Goal: Find specific page/section: Find specific page/section

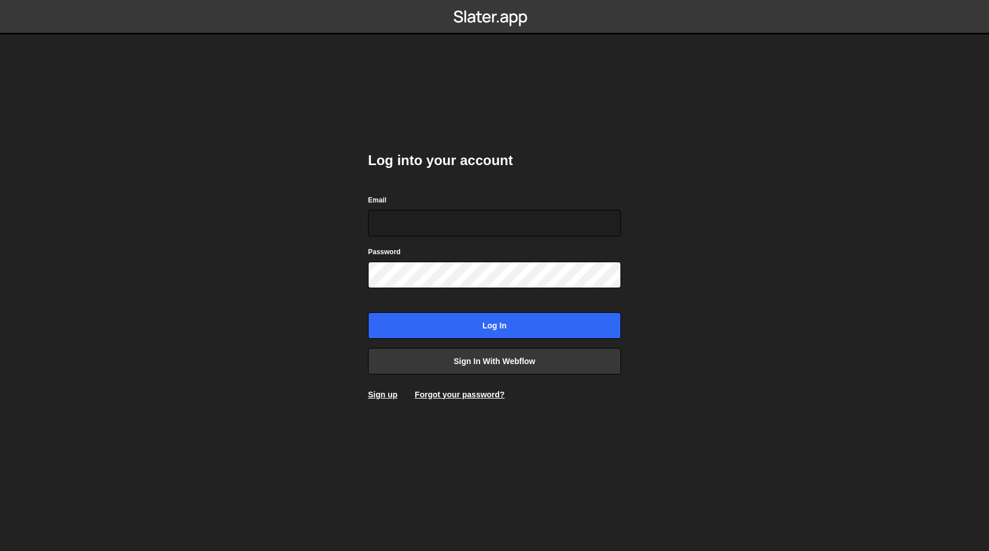
click at [494, 0] on com-1password-button at bounding box center [494, 0] width 0 height 0
type input "[EMAIL_ADDRESS][DOMAIN_NAME]"
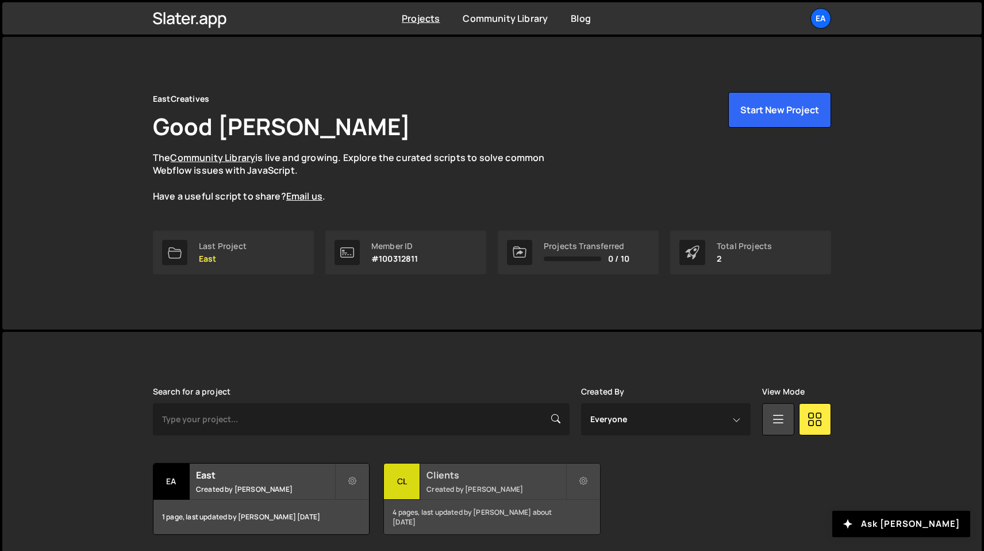
click at [465, 476] on h2 "Clients" at bounding box center [496, 475] width 139 height 13
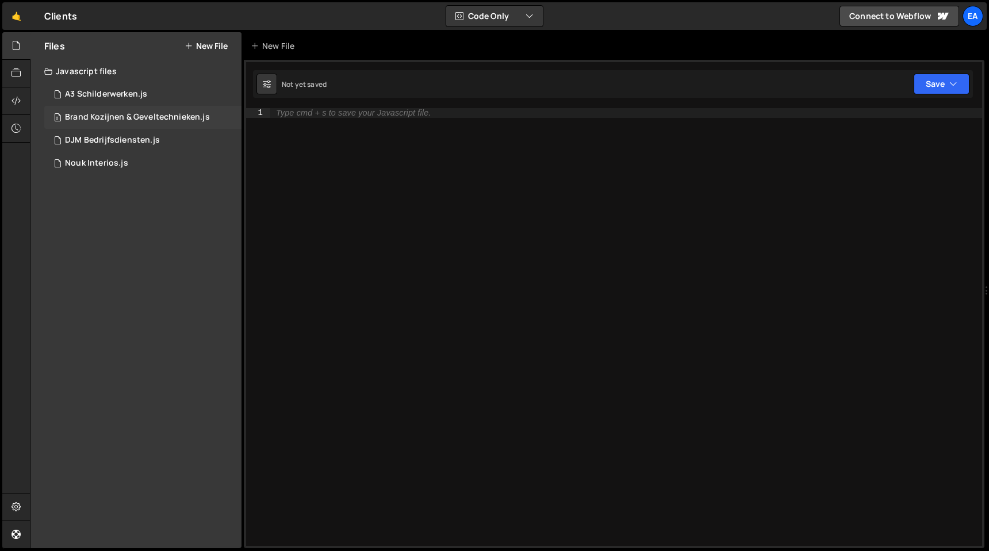
click at [122, 116] on div "Brand Kozijnen & Geveltechnieken.js" at bounding box center [137, 117] width 145 height 10
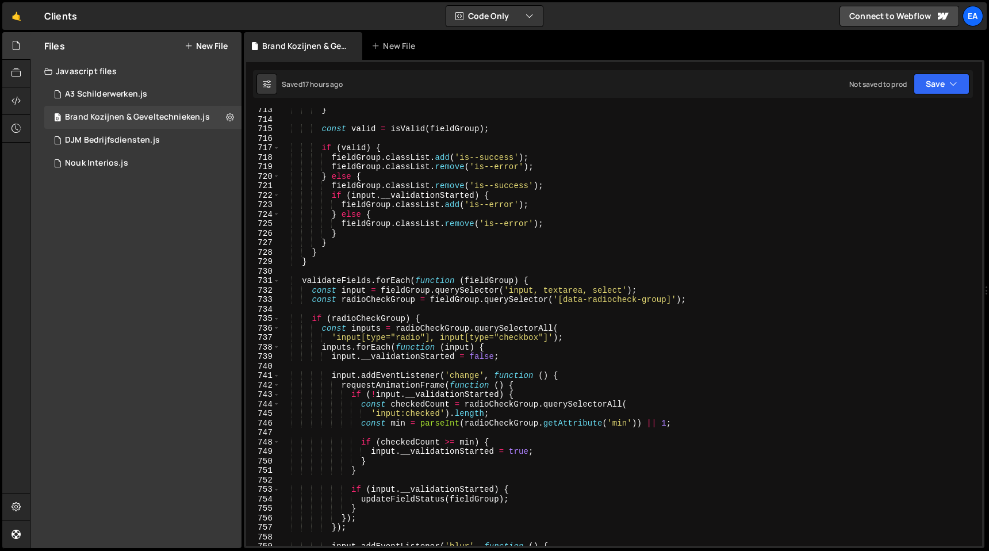
scroll to position [6582, 0]
